Goal: Task Accomplishment & Management: Manage account settings

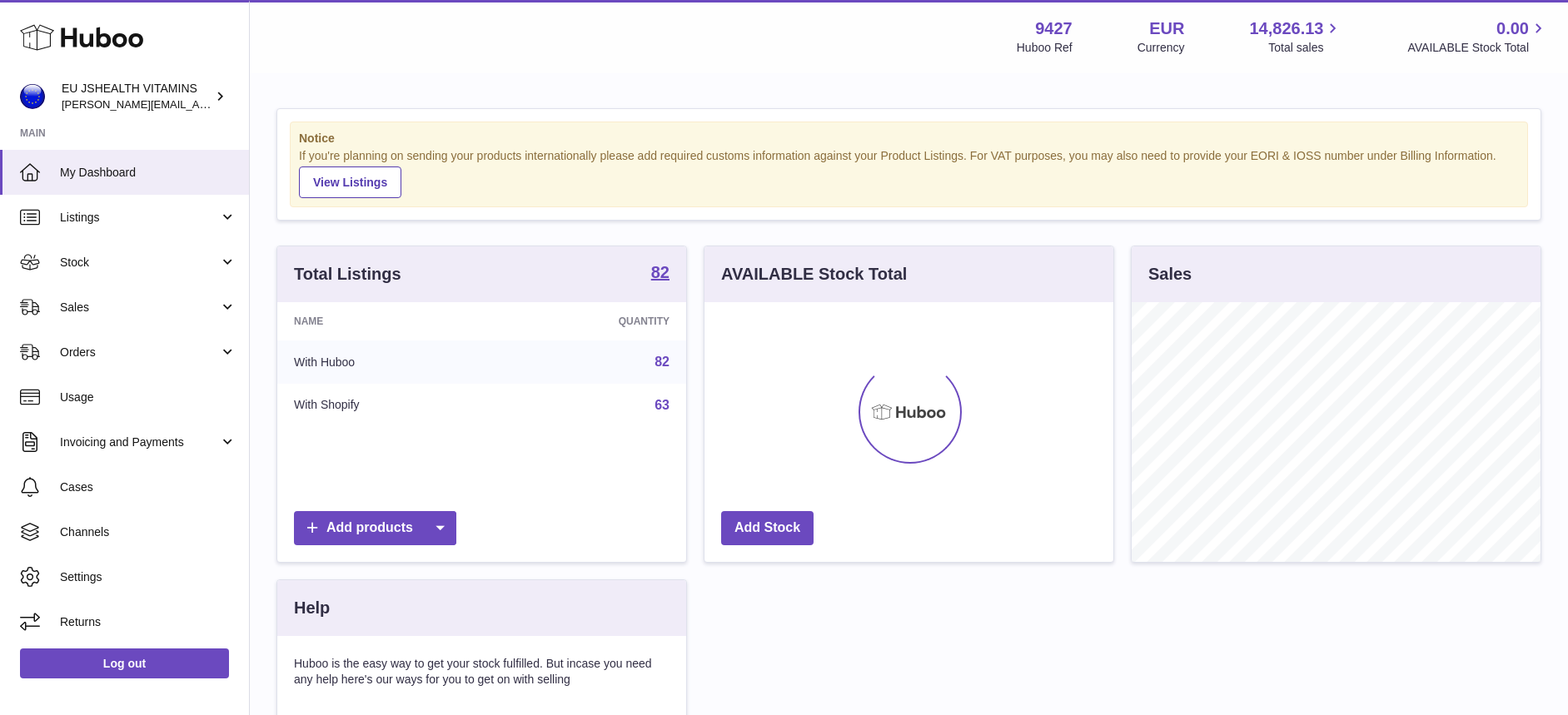
scroll to position [260, 409]
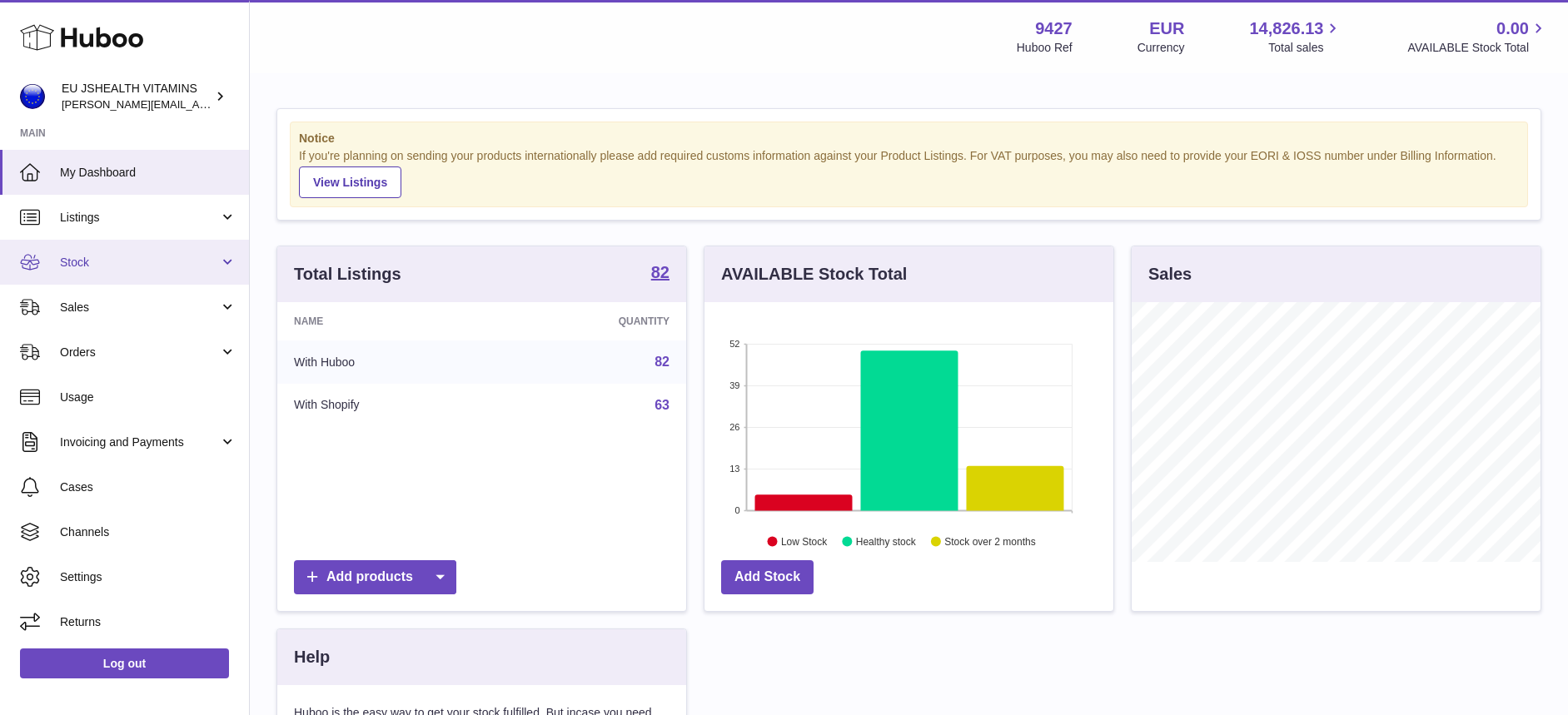
click at [116, 256] on span "Stock" at bounding box center [139, 263] width 159 height 16
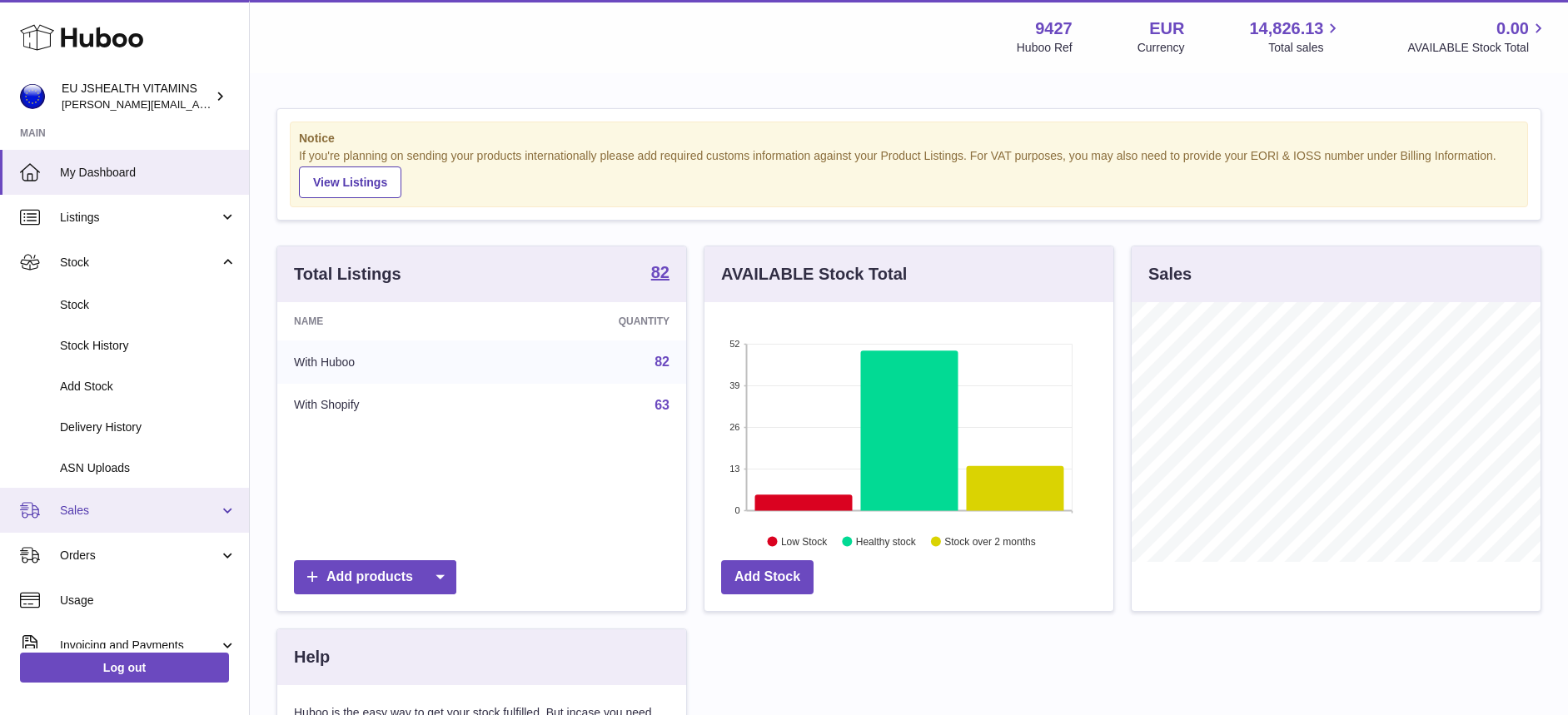
click at [93, 500] on link "Sales" at bounding box center [124, 510] width 249 height 45
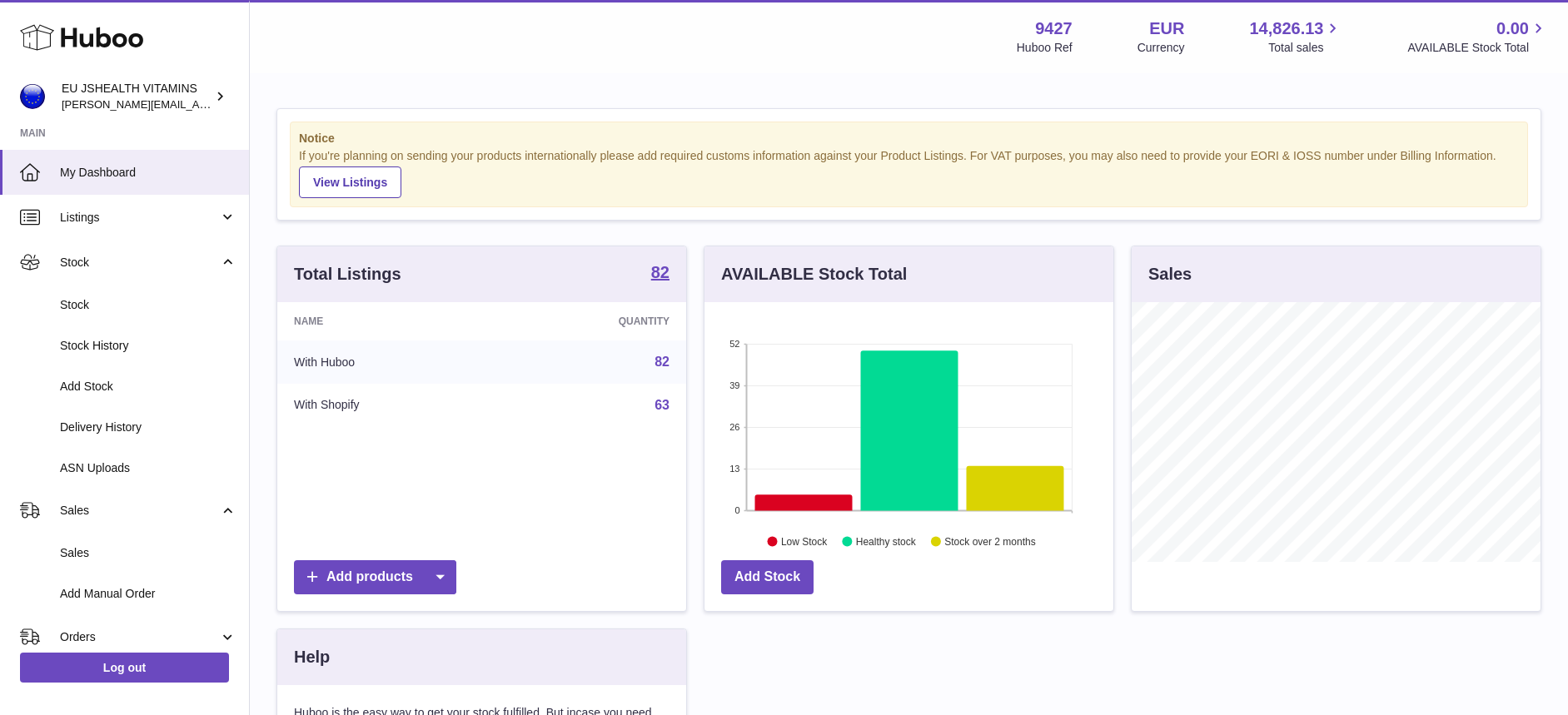
click at [1333, 69] on div "Menu Huboo 9427 Huboo Ref EUR Currency 14,826.13 Total sales 0.00 AVAILABLE Sto…" at bounding box center [908, 37] width 1318 height 74
click at [189, 89] on div "EU JSHEALTH VITAMINS [PERSON_NAME][EMAIL_ADDRESS][DOMAIN_NAME]" at bounding box center [137, 96] width 150 height 31
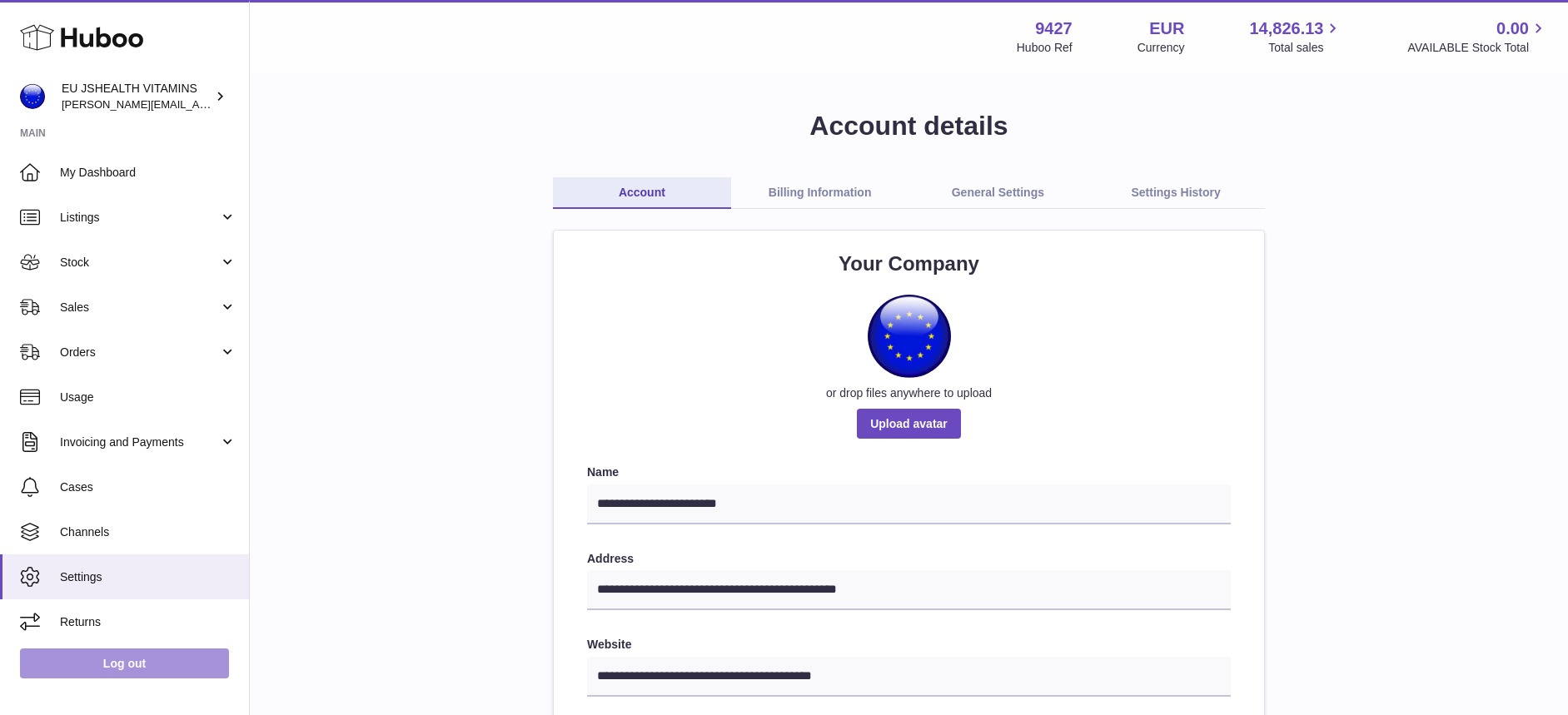
click at [159, 662] on link "Log out" at bounding box center [124, 663] width 209 height 30
